Goal: Information Seeking & Learning: Learn about a topic

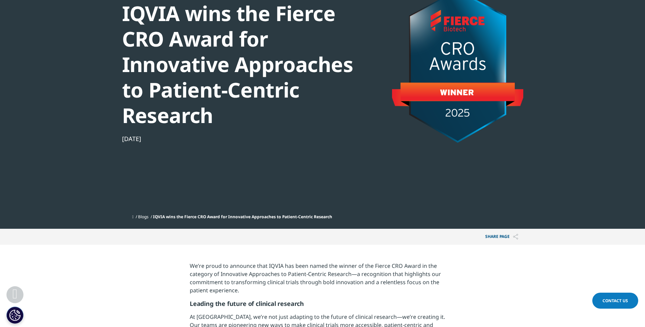
scroll to position [136, 0]
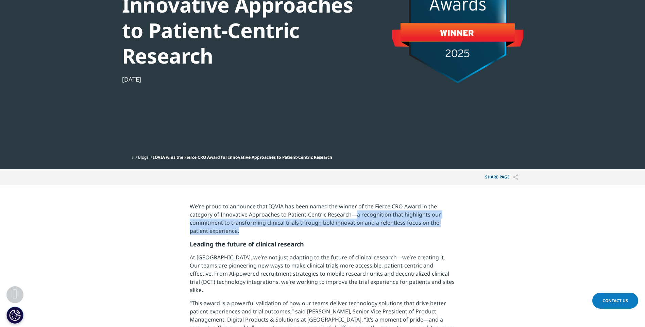
drag, startPoint x: 354, startPoint y: 216, endPoint x: 275, endPoint y: 233, distance: 80.9
click at [275, 233] on p "We’re proud to announce that IQVIA has been named the winner of the Fierce CRO …" at bounding box center [322, 221] width 265 height 38
copy p "a recognition that highlights our commitment to transforming clinical trials th…"
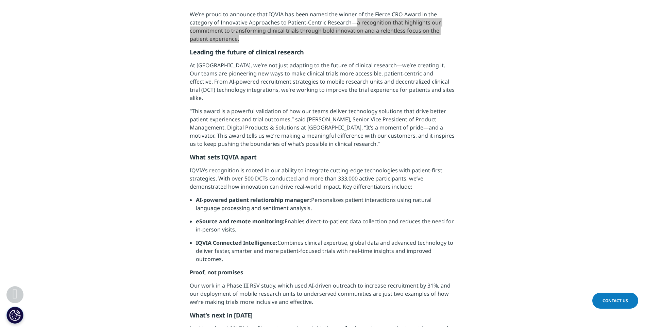
scroll to position [340, 0]
